Goal: Task Accomplishment & Management: Use online tool/utility

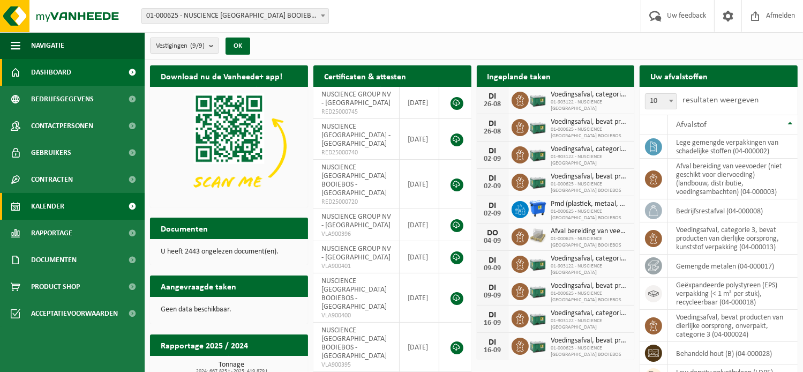
click at [92, 210] on link "Kalender" at bounding box center [72, 206] width 145 height 27
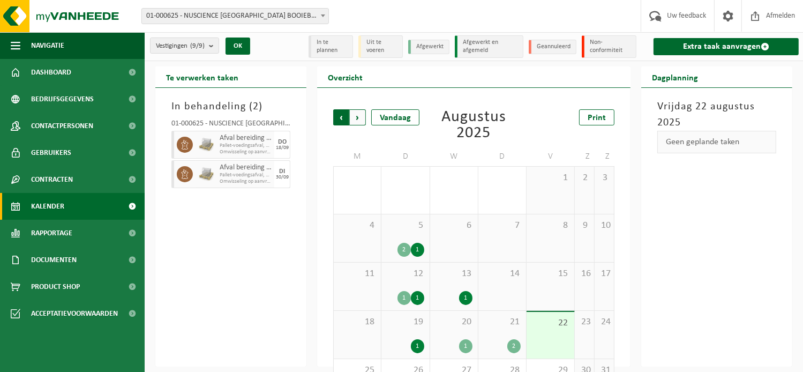
click at [363, 118] on span "Volgende" at bounding box center [358, 117] width 16 height 16
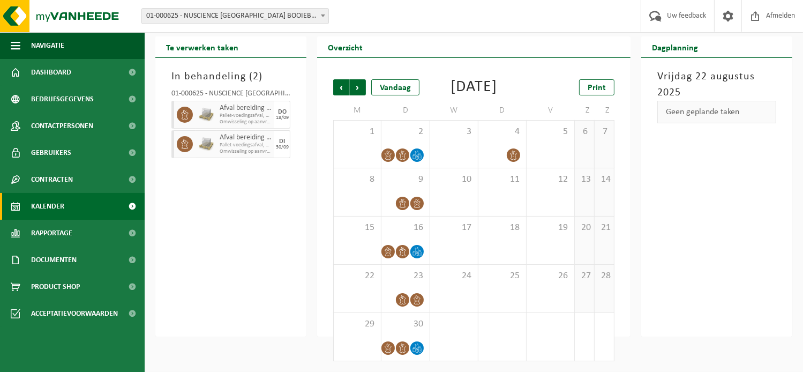
scroll to position [45, 0]
click at [362, 79] on span "Volgende" at bounding box center [358, 87] width 16 height 16
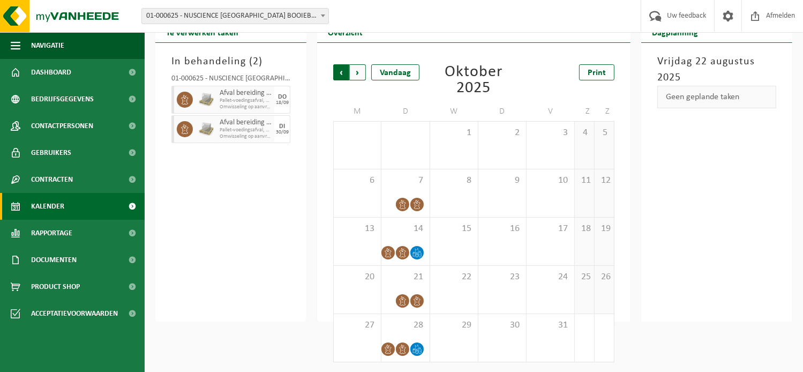
click at [360, 70] on span "Volgende" at bounding box center [358, 72] width 16 height 16
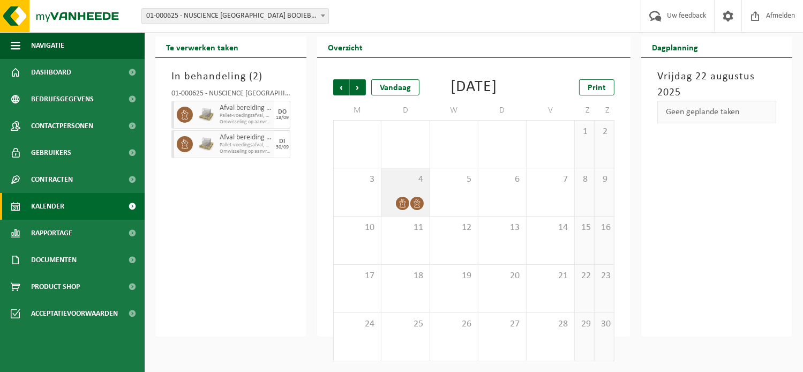
click at [405, 209] on span at bounding box center [402, 203] width 13 height 13
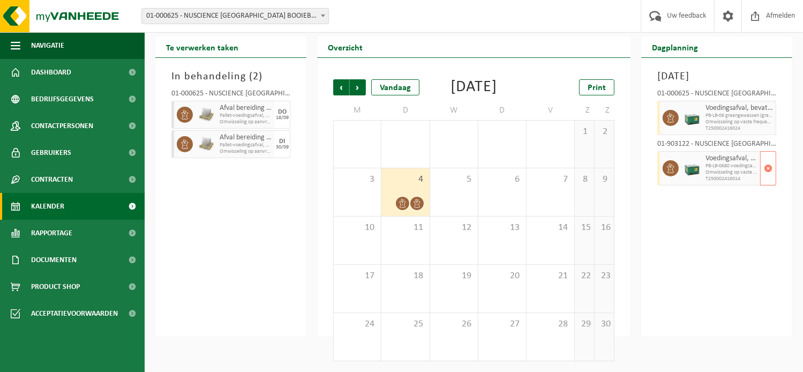
click at [735, 158] on span "Voedingsafval, categorie 3, bevat producten van dierlijke oorsprong, kunststof …" at bounding box center [731, 158] width 52 height 9
click at [682, 165] on div at bounding box center [691, 168] width 21 height 34
drag, startPoint x: 682, startPoint y: 165, endPoint x: 707, endPoint y: 207, distance: 48.5
click at [707, 207] on div "Dinsdag 4 november 2025 01-000625 - NUSCIENCE BELGIUM BOOIEBOS - DRONGEN Voedin…" at bounding box center [716, 197] width 151 height 278
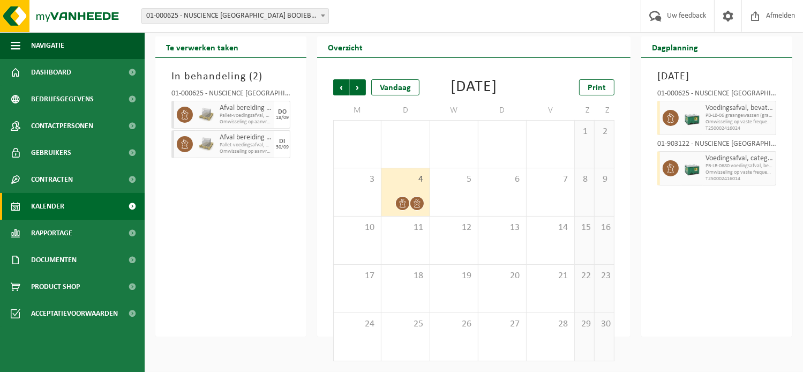
drag, startPoint x: 707, startPoint y: 207, endPoint x: 715, endPoint y: 236, distance: 30.7
click at [715, 236] on div "Dinsdag 4 november 2025 01-000625 - NUSCIENCE BELGIUM BOOIEBOS - DRONGEN Voedin…" at bounding box center [716, 197] width 151 height 278
click at [411, 283] on div "18" at bounding box center [405, 289] width 48 height 48
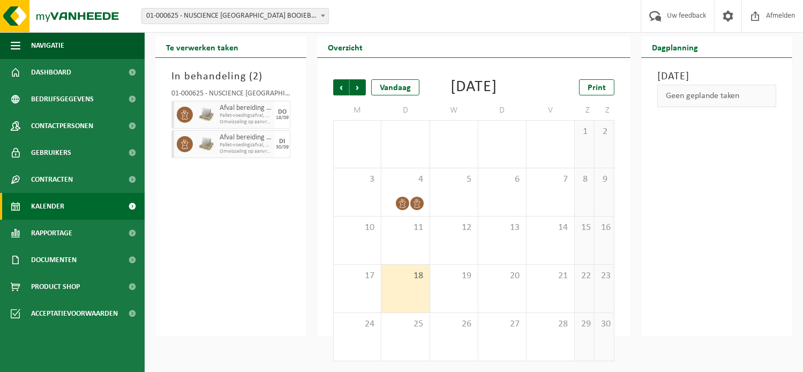
scroll to position [0, 0]
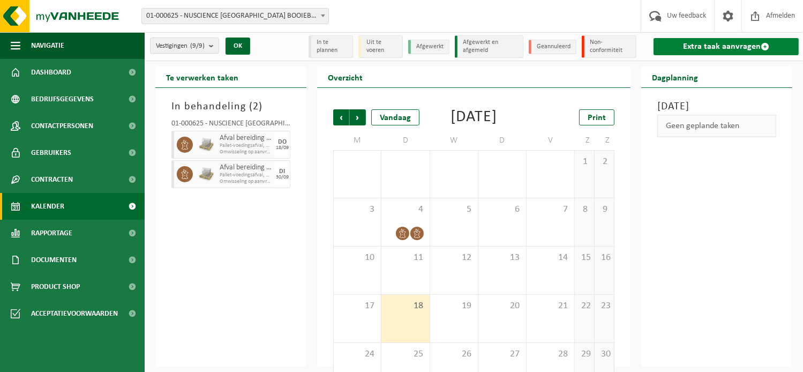
click at [705, 46] on link "Extra taak aanvragen" at bounding box center [725, 46] width 145 height 17
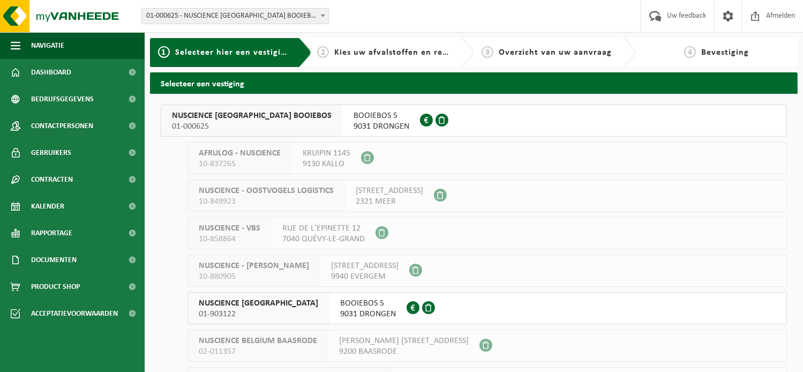
click at [353, 122] on span "9031 DRONGEN" at bounding box center [381, 126] width 56 height 11
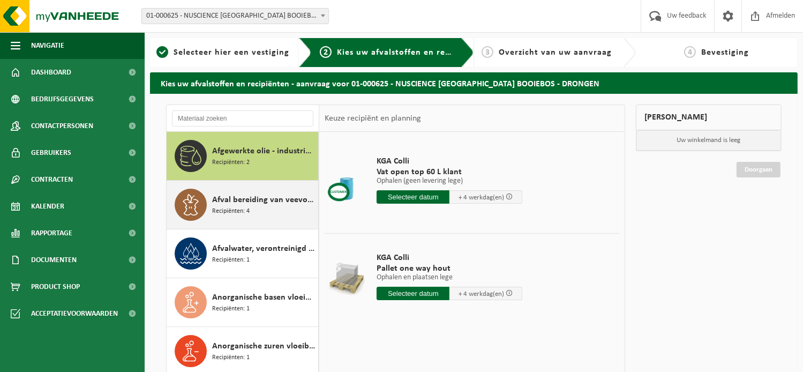
click at [244, 204] on span "Afval bereiding van veevoeder (niet geschikt voor diervoeding) (landbouw, distr…" at bounding box center [263, 199] width 103 height 13
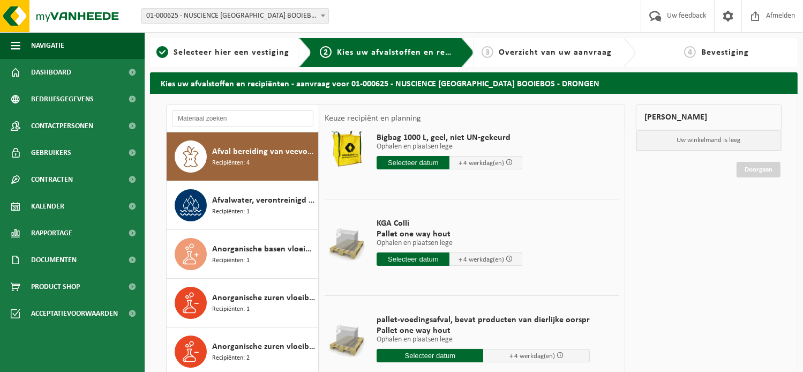
scroll to position [74, 0]
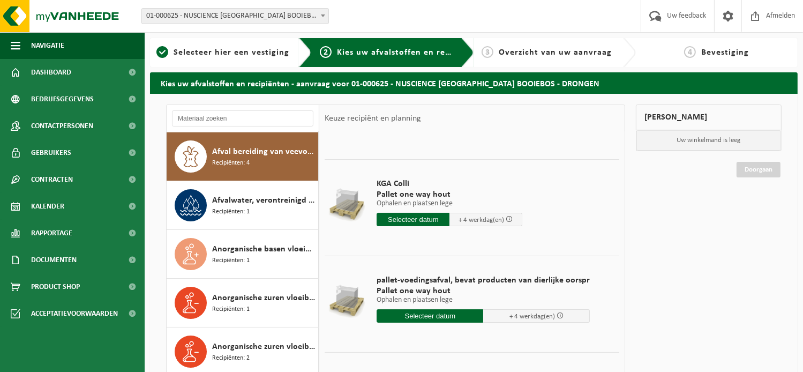
click at [433, 315] on input "text" at bounding box center [429, 315] width 107 height 13
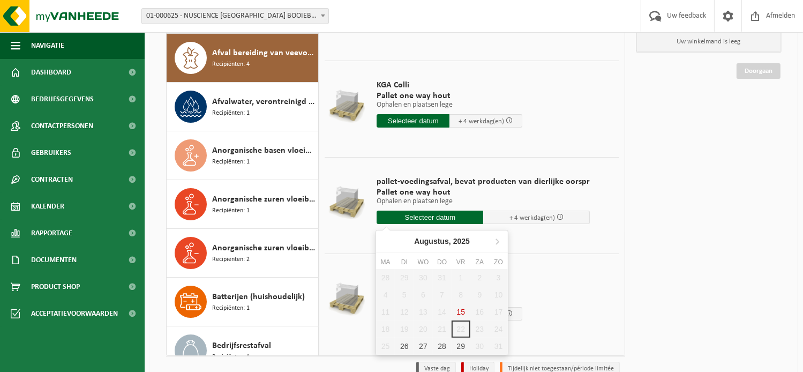
scroll to position [150, 0]
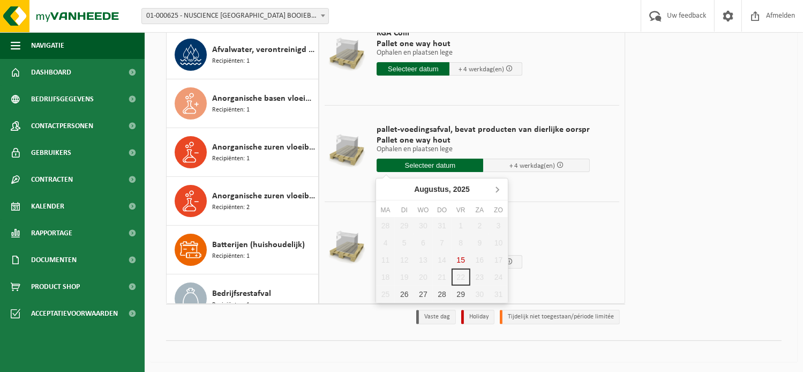
click at [495, 187] on icon at bounding box center [496, 188] width 17 height 17
click at [496, 187] on icon at bounding box center [497, 189] width 3 height 5
click at [405, 274] on div "18" at bounding box center [404, 276] width 19 height 17
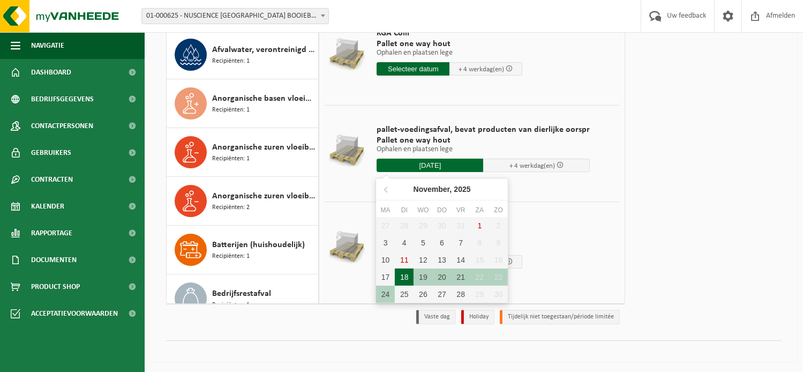
type input "Van 2025-11-18"
type input "2025-11-18"
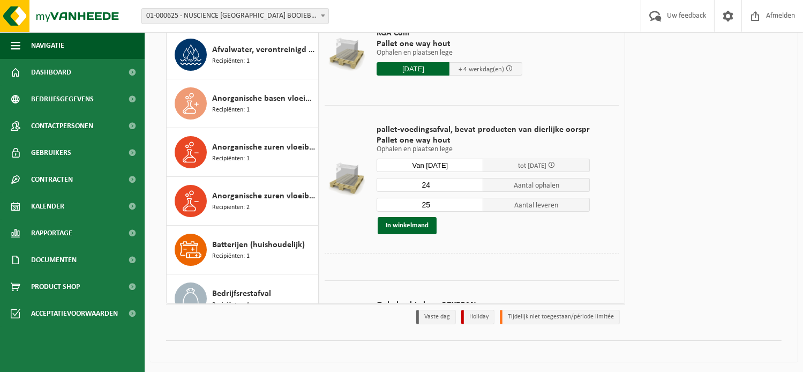
type input "24"
click at [469, 186] on input "24" at bounding box center [429, 185] width 107 height 14
click at [438, 200] on input "25" at bounding box center [429, 205] width 107 height 14
drag, startPoint x: 441, startPoint y: 202, endPoint x: 392, endPoint y: 201, distance: 49.3
click at [392, 201] on input "25" at bounding box center [429, 205] width 107 height 14
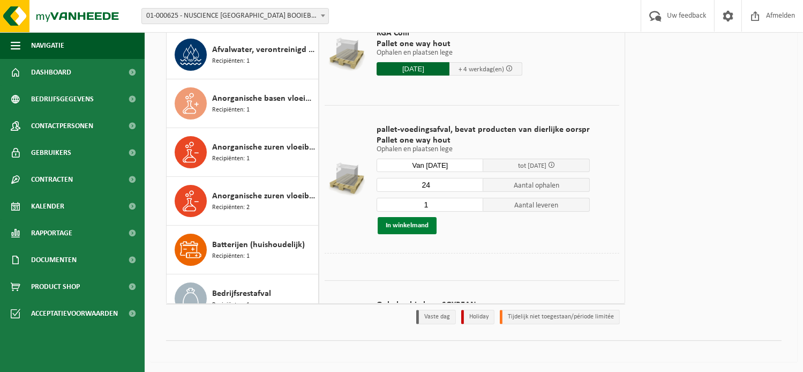
type input "1"
click at [413, 227] on button "In winkelmand" at bounding box center [407, 225] width 59 height 17
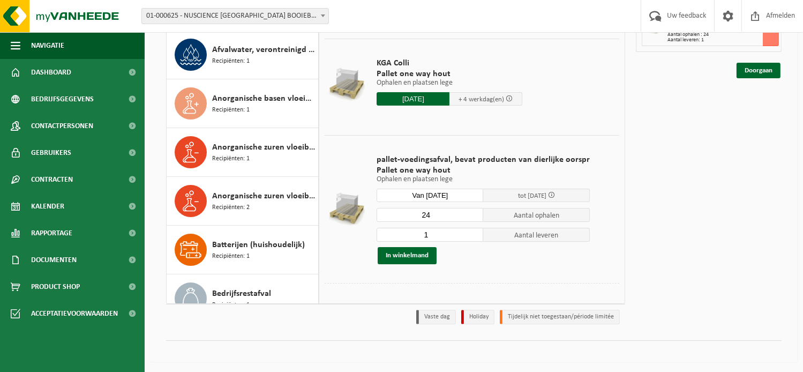
scroll to position [20, 0]
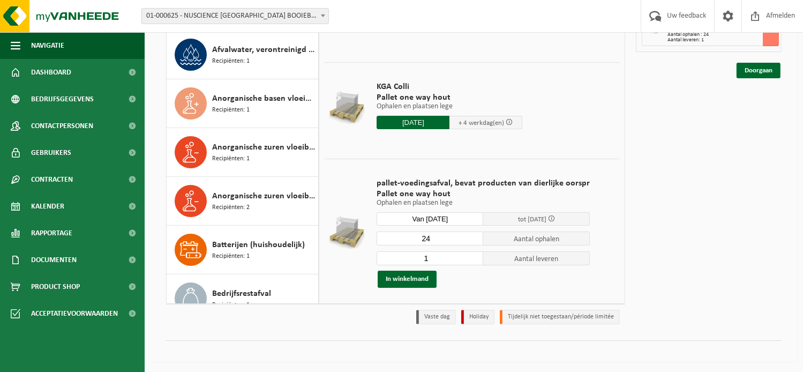
click at [463, 216] on input "Van 2025-11-18" at bounding box center [429, 218] width 107 height 13
click at [563, 280] on div "In winkelmand" at bounding box center [482, 278] width 213 height 17
click at [755, 71] on link "Doorgaan" at bounding box center [758, 71] width 44 height 16
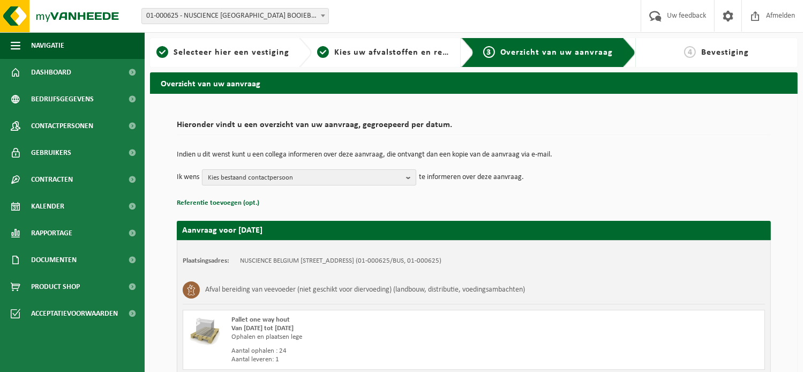
click at [308, 172] on span "Kies bestaand contactpersoon" at bounding box center [305, 178] width 194 height 16
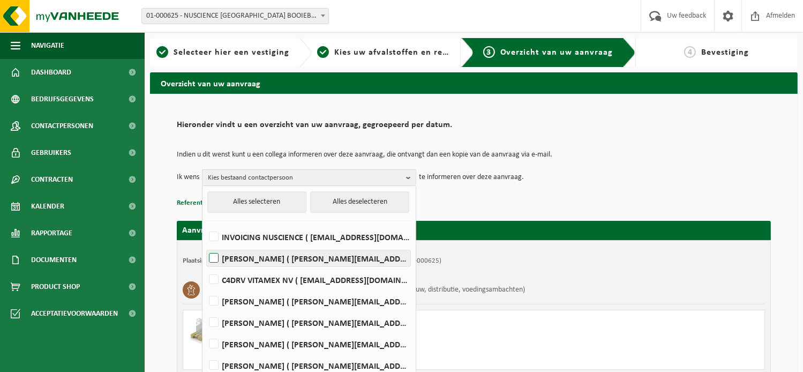
click at [216, 256] on label "[PERSON_NAME] ( [PERSON_NAME][EMAIL_ADDRESS][DOMAIN_NAME] )" at bounding box center [309, 258] width 204 height 16
click at [205, 245] on input "[PERSON_NAME] ( [PERSON_NAME][EMAIL_ADDRESS][DOMAIN_NAME] )" at bounding box center [205, 244] width 1 height 1
checkbox input "true"
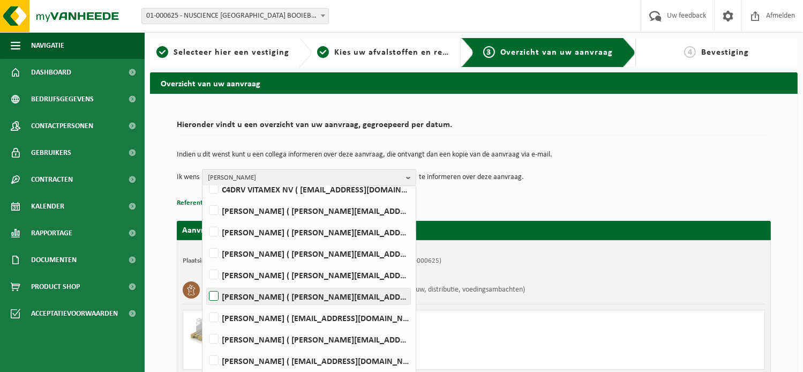
scroll to position [54, 0]
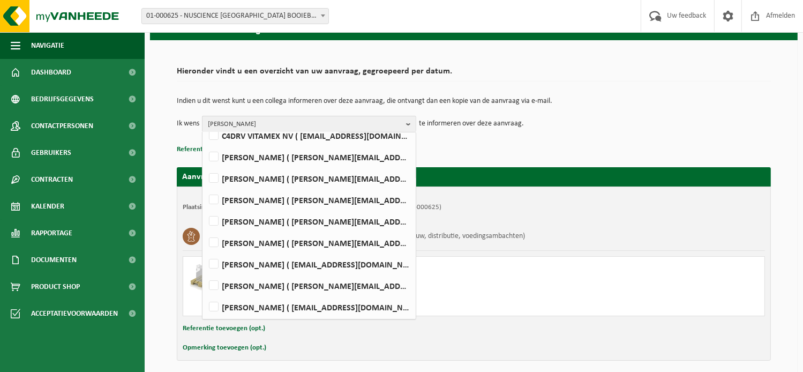
click at [630, 127] on td "Ik wens [PERSON_NAME] Alles selecteren Alles deselecteren INVOICING NUSCIENCE (…" at bounding box center [474, 124] width 594 height 16
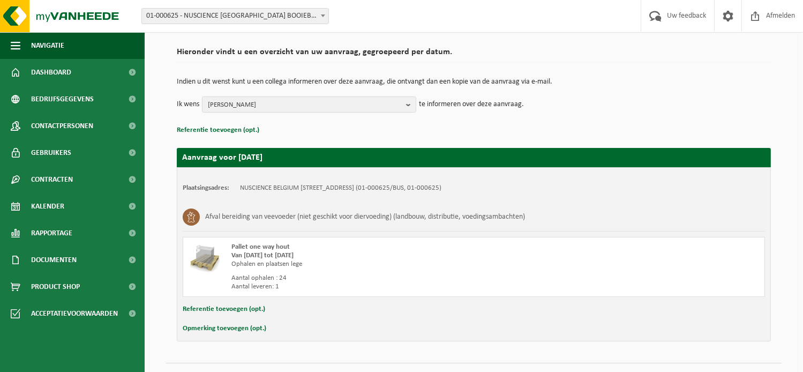
scroll to position [95, 0]
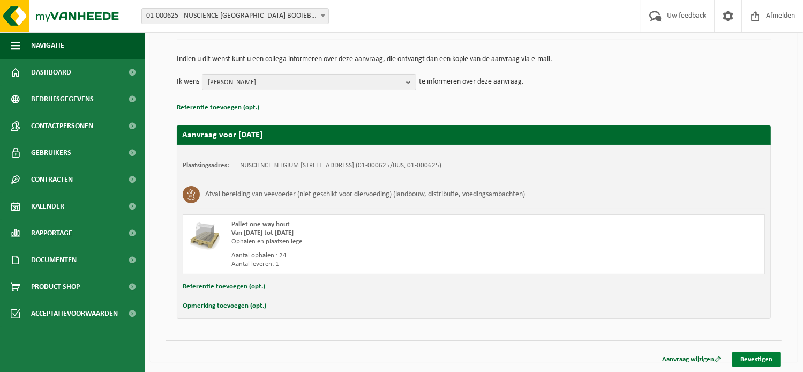
click at [762, 358] on link "Bevestigen" at bounding box center [756, 359] width 48 height 16
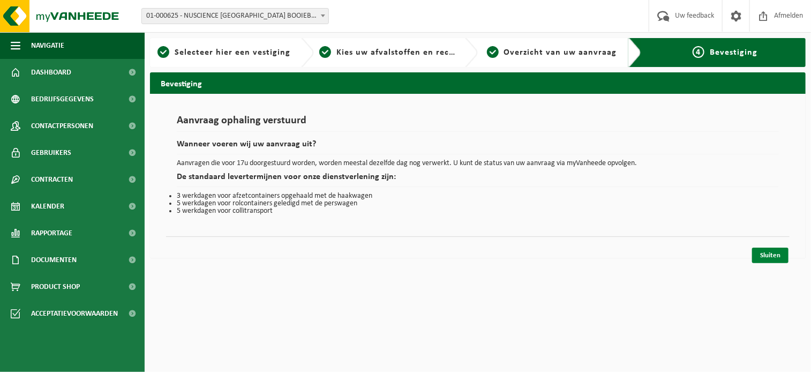
click at [769, 254] on link "Sluiten" at bounding box center [770, 255] width 36 height 16
